Goal: Find contact information: Find contact information

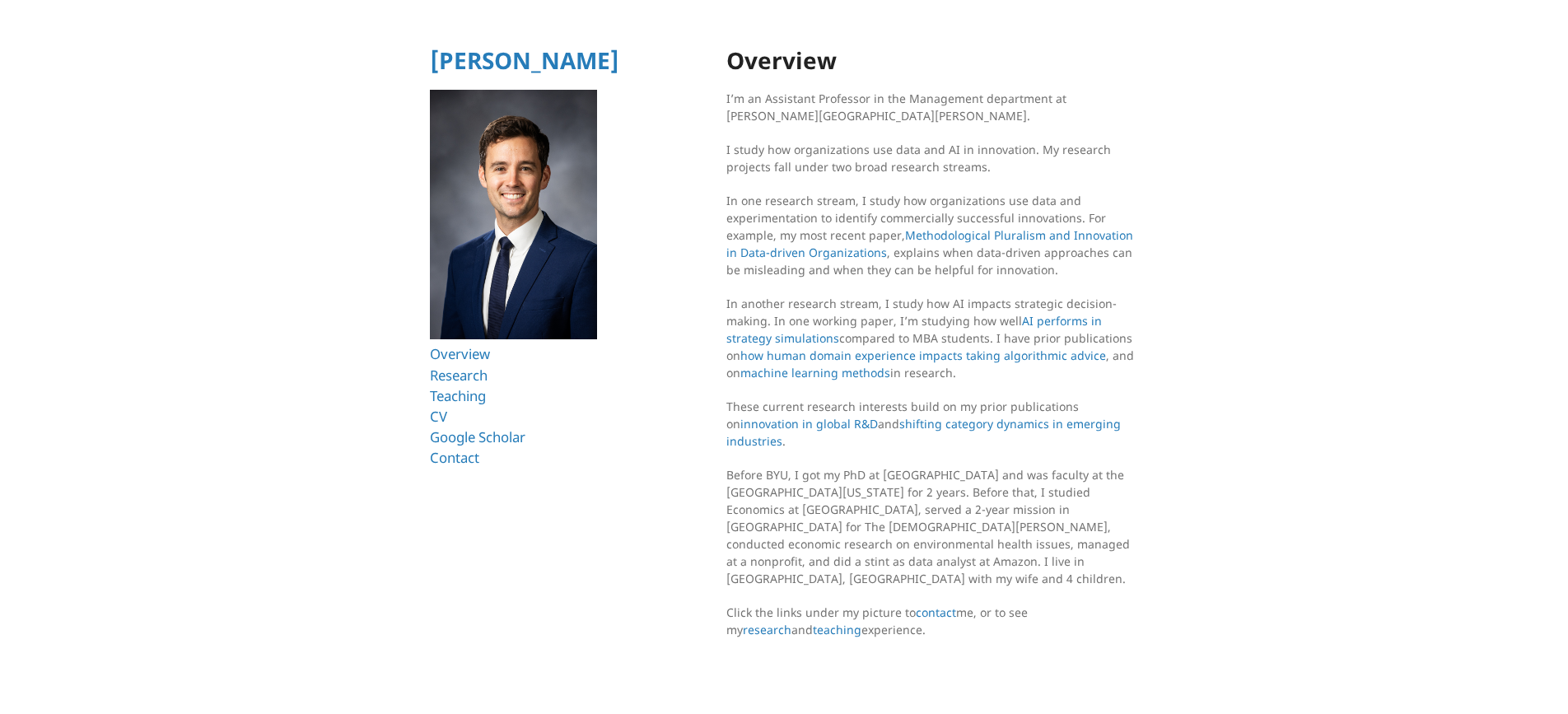
click at [481, 449] on li "Contact" at bounding box center [541, 458] width 222 height 21
click at [474, 454] on link "Contact" at bounding box center [456, 458] width 53 height 19
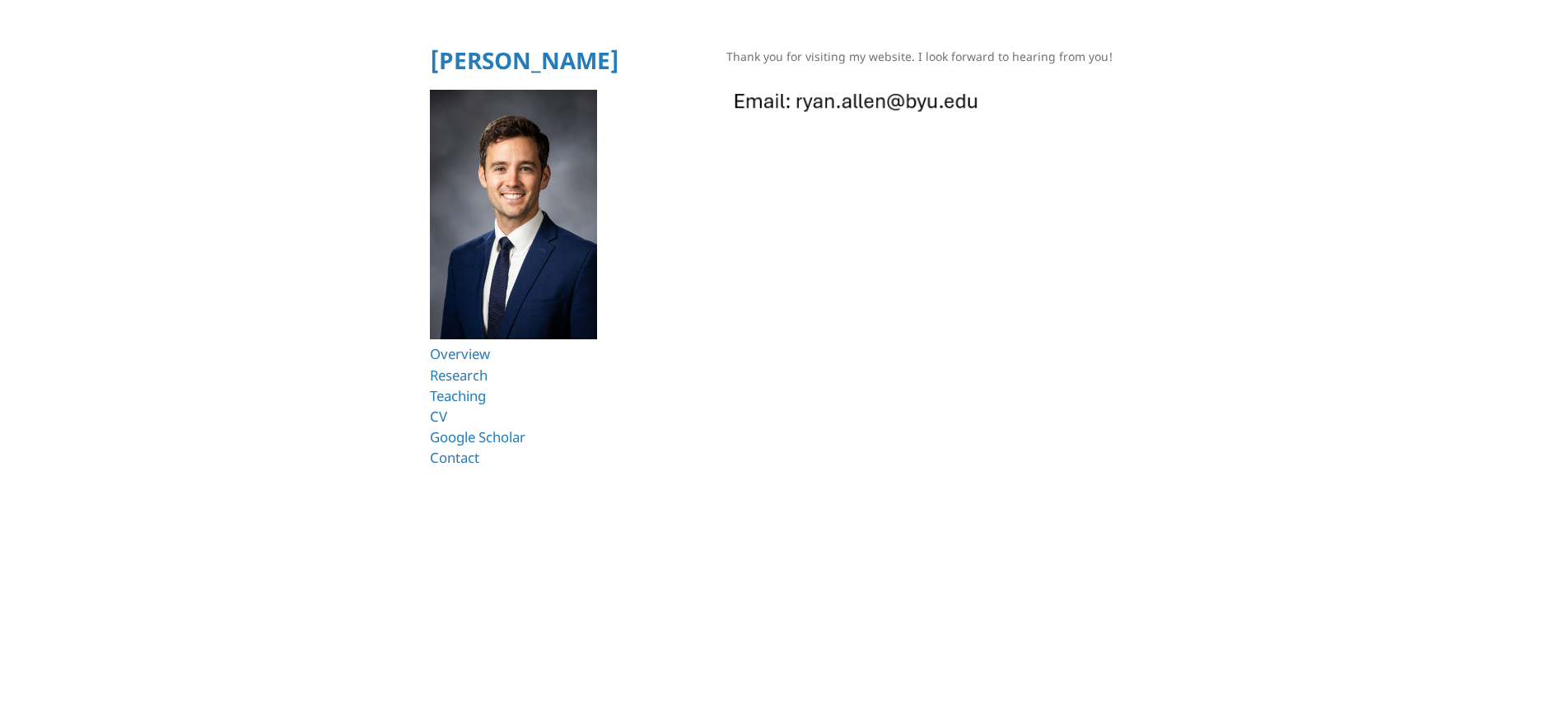
click at [812, 98] on img at bounding box center [856, 100] width 260 height 37
click at [815, 112] on img at bounding box center [856, 100] width 260 height 37
